Goal: Information Seeking & Learning: Learn about a topic

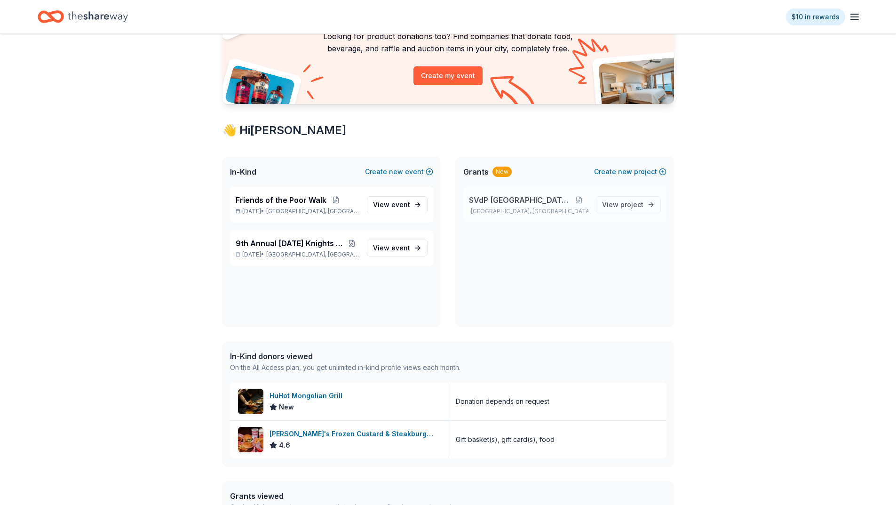
scroll to position [94, 0]
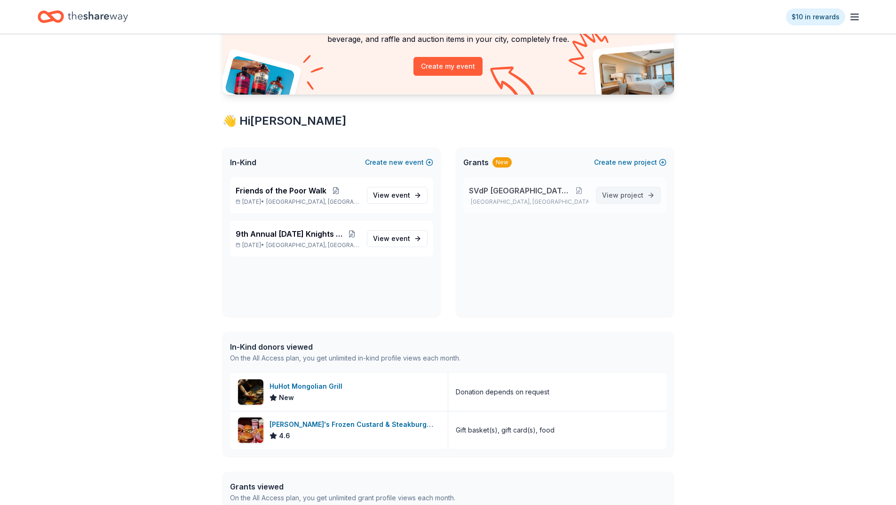
click at [628, 197] on span "project" at bounding box center [631, 195] width 23 height 8
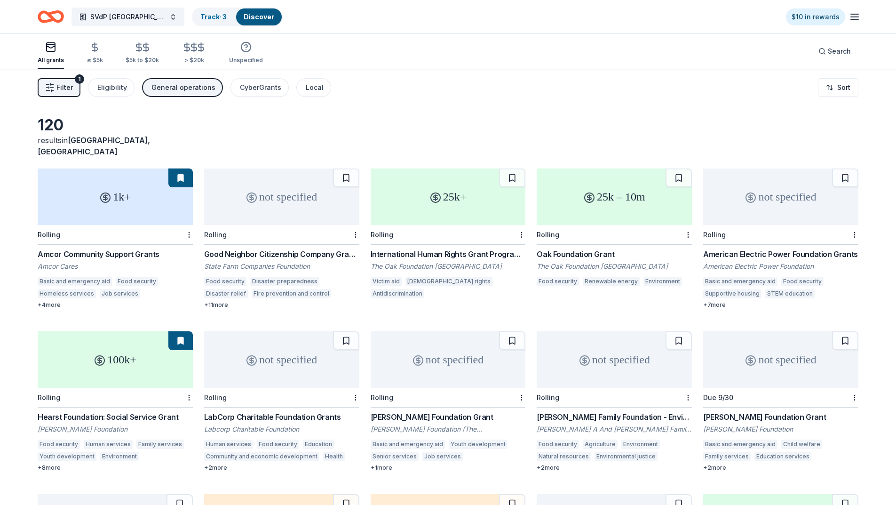
click at [62, 82] on span "Filter" at bounding box center [64, 87] width 16 height 11
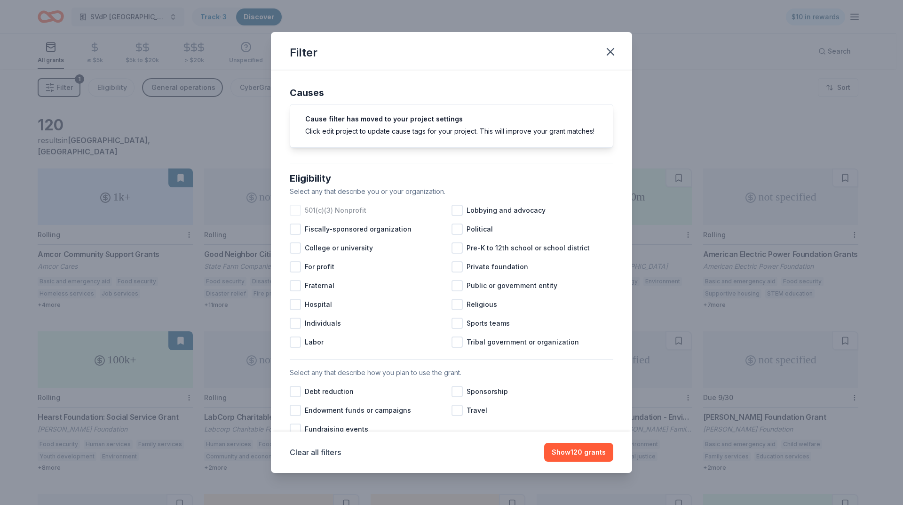
click at [294, 214] on div "501(c)(3) Nonprofit" at bounding box center [371, 210] width 162 height 19
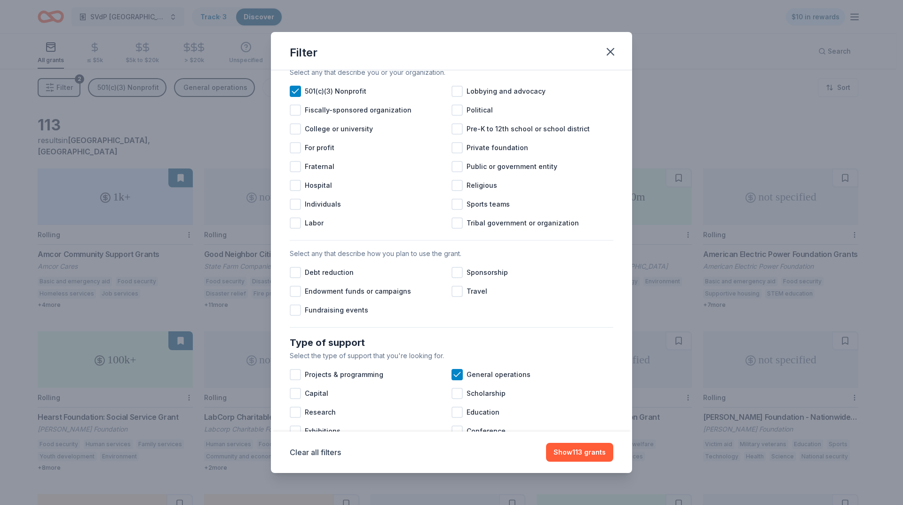
scroll to position [141, 0]
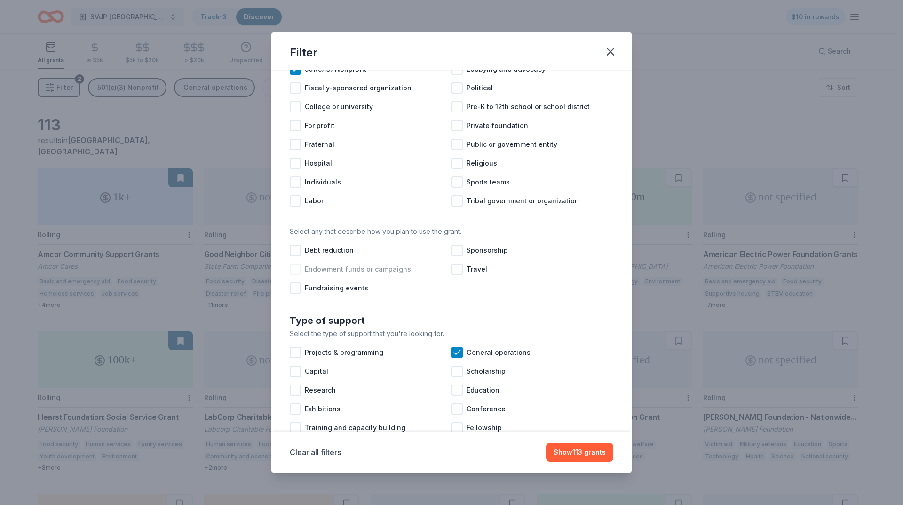
click at [362, 275] on span "Endowment funds or campaigns" at bounding box center [358, 268] width 106 height 11
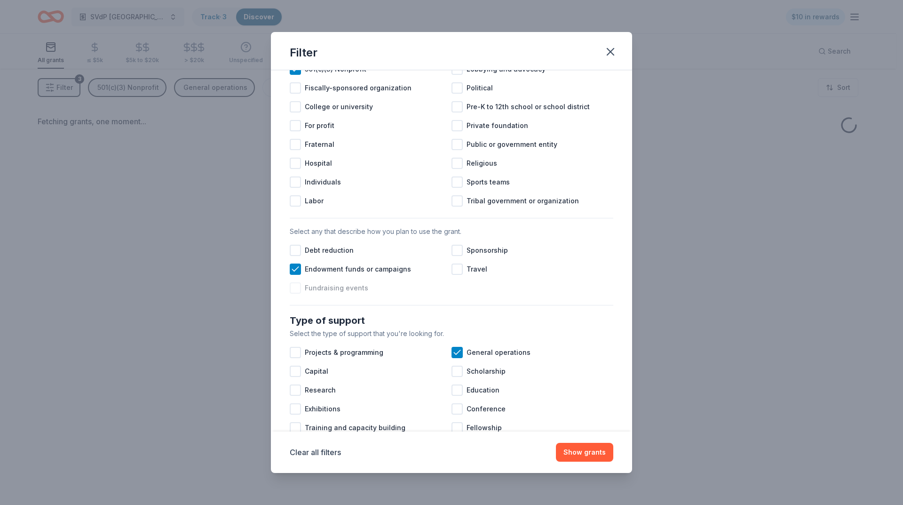
click at [348, 293] on span "Fundraising events" at bounding box center [336, 287] width 63 height 11
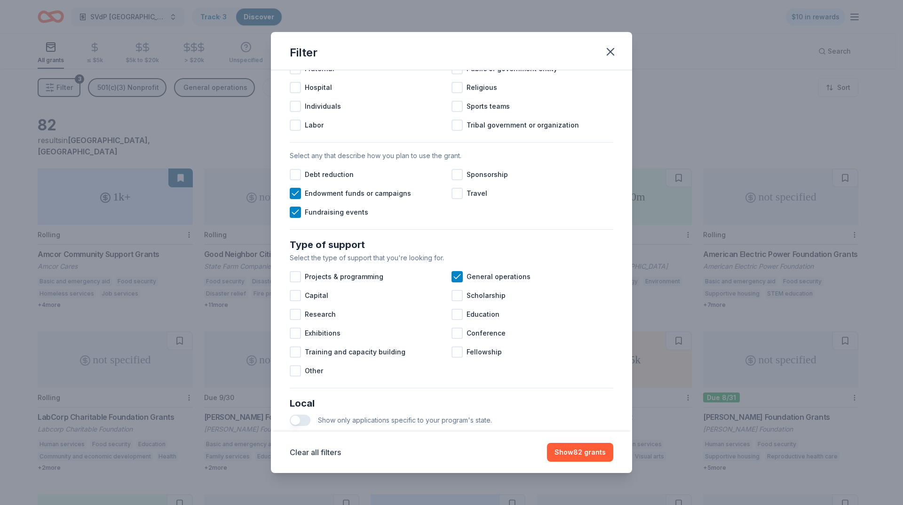
scroll to position [235, 0]
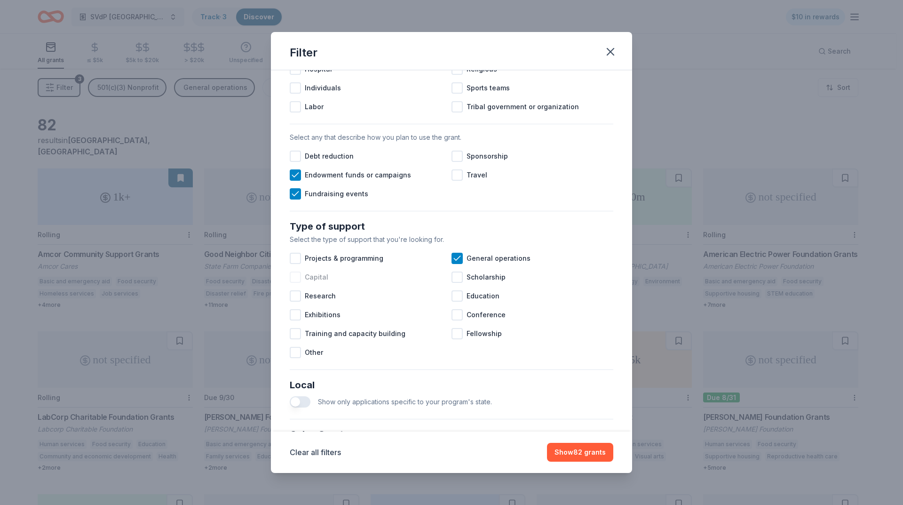
click at [297, 283] on div at bounding box center [295, 276] width 11 height 11
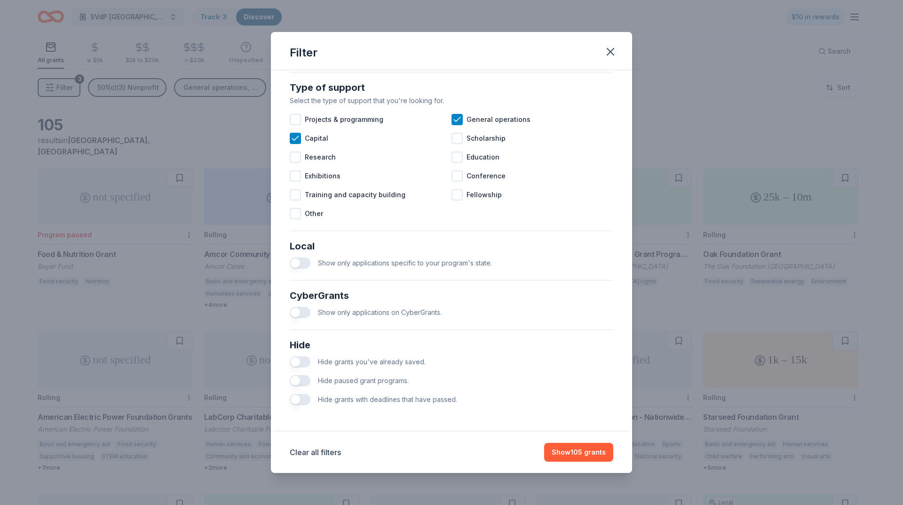
scroll to position [384, 0]
click at [300, 267] on button "button" at bounding box center [300, 262] width 21 height 11
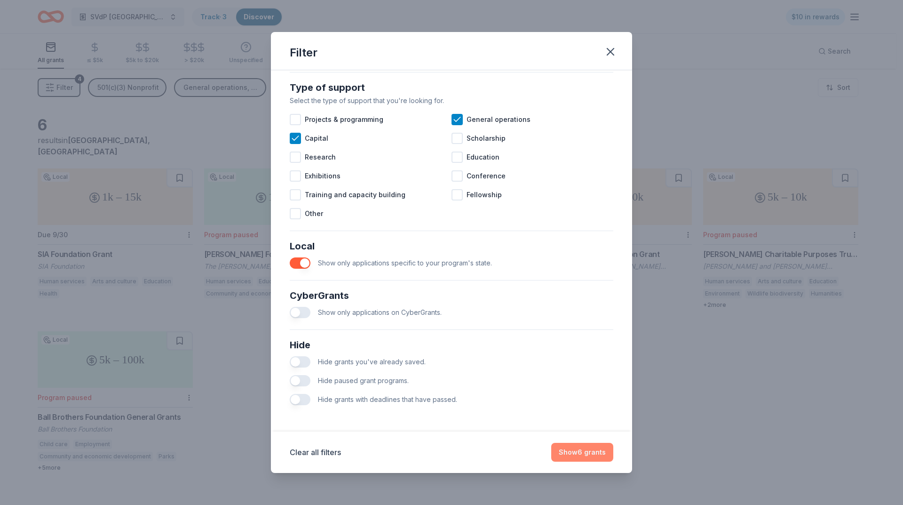
click at [574, 452] on button "Show 6 grants" at bounding box center [582, 451] width 62 height 19
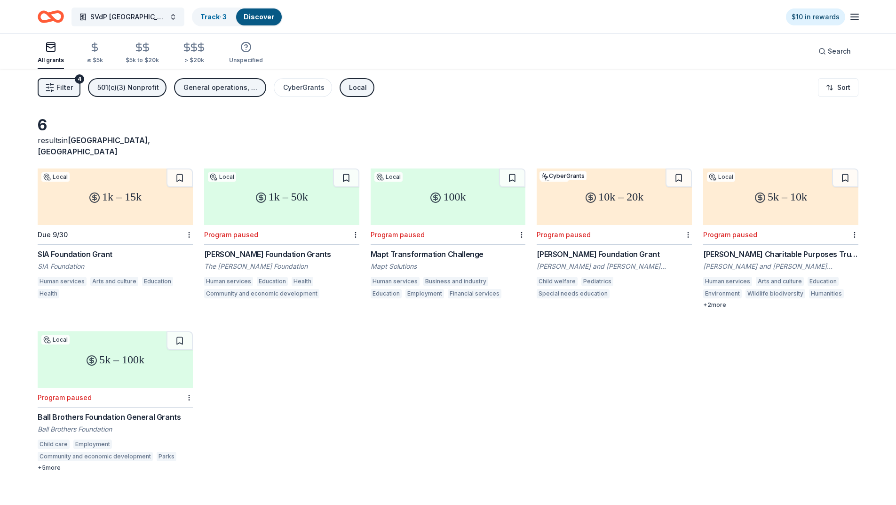
click at [57, 85] on span "Filter" at bounding box center [64, 87] width 16 height 11
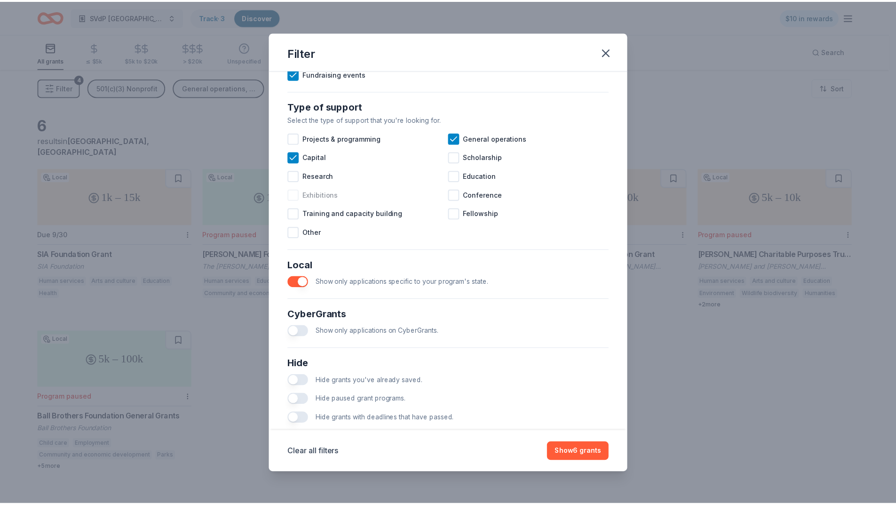
scroll to position [384, 0]
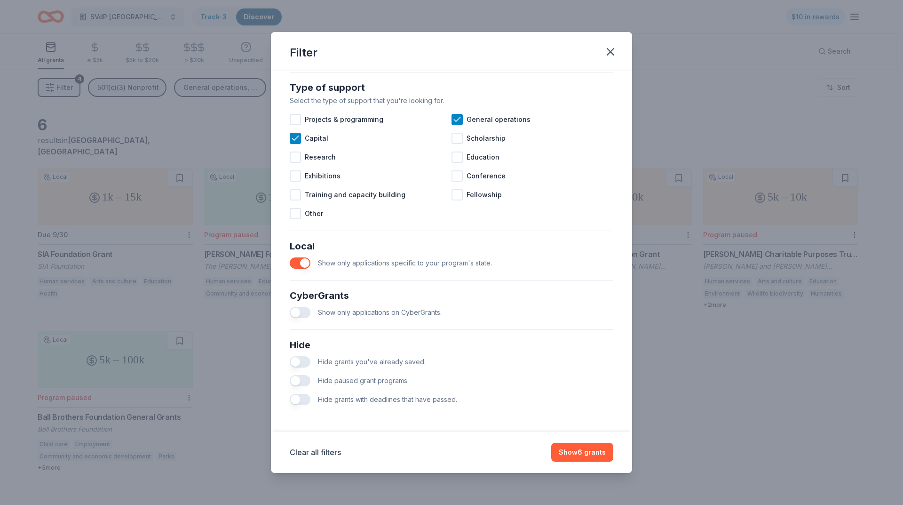
click at [299, 260] on button "button" at bounding box center [300, 262] width 21 height 11
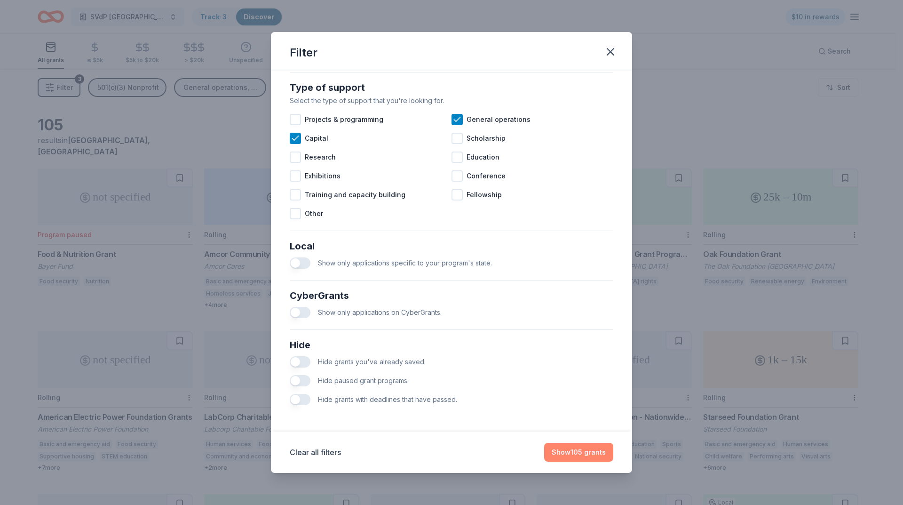
click at [567, 451] on button "Show 105 grants" at bounding box center [578, 451] width 69 height 19
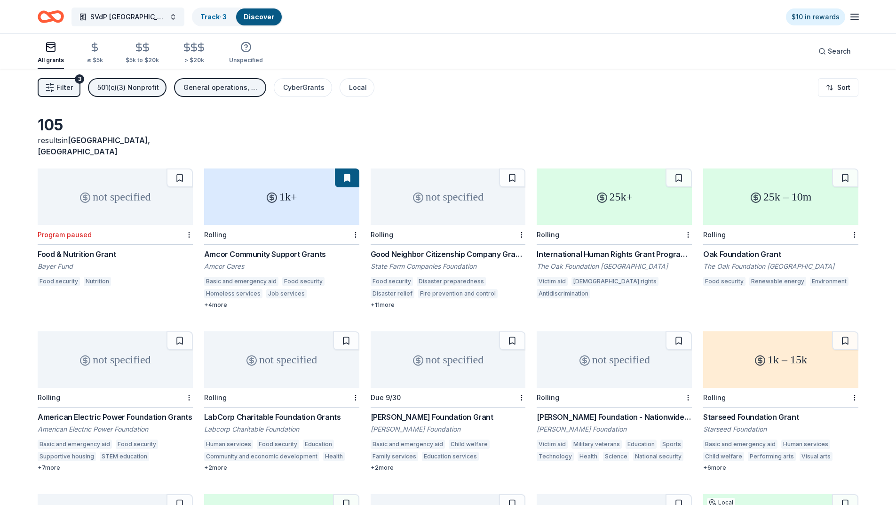
drag, startPoint x: 731, startPoint y: 245, endPoint x: 737, endPoint y: 251, distance: 7.7
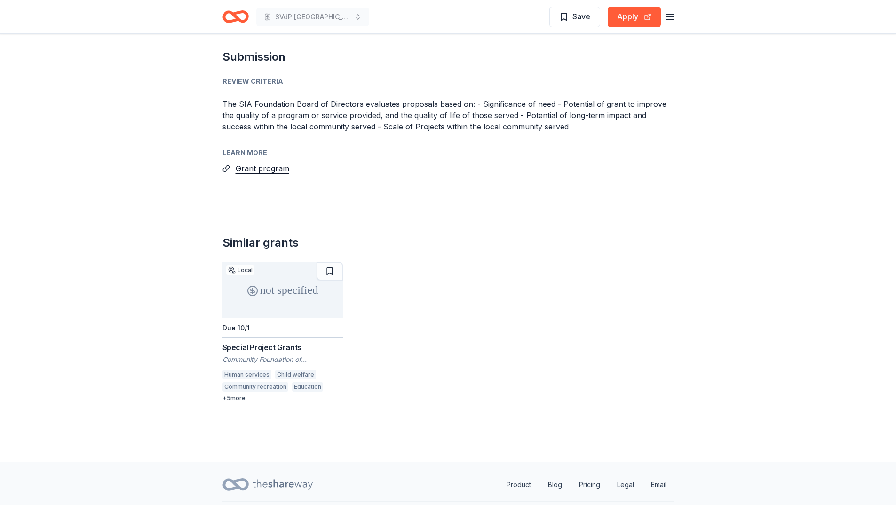
scroll to position [1081, 0]
